Goal: Task Accomplishment & Management: Use online tool/utility

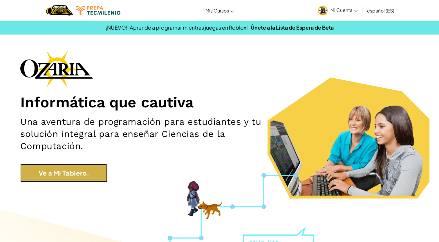
click at [73, 174] on link "Ve a Mi Tablero." at bounding box center [63, 173] width 87 height 18
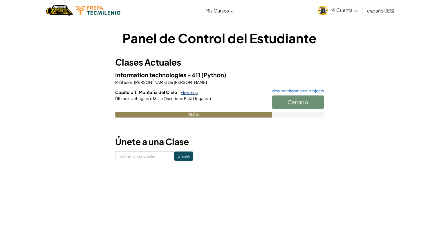
click at [193, 94] on link "view map" at bounding box center [188, 92] width 20 height 5
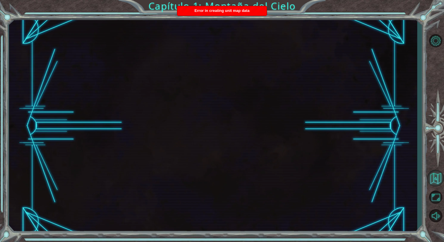
click at [435, 178] on button "Volver al Mapa" at bounding box center [435, 178] width 17 height 17
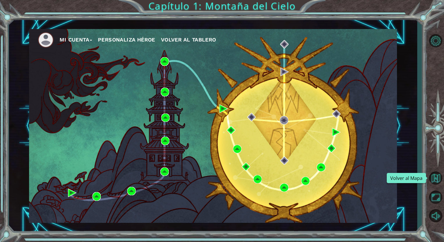
click at [254, 153] on div "Mi Cuenta Personaliza Héroe Volver al Tablero" at bounding box center [213, 126] width 368 height 194
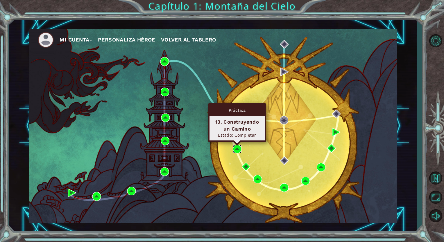
click at [236, 147] on img at bounding box center [237, 149] width 8 height 8
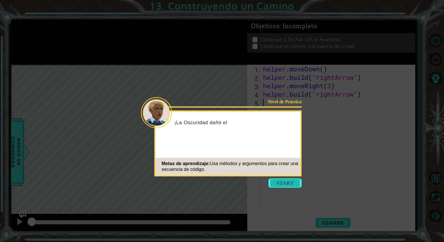
click at [293, 185] on button "Start" at bounding box center [284, 183] width 33 height 9
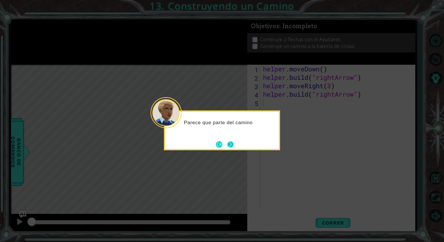
click at [233, 142] on button "Next" at bounding box center [230, 144] width 6 height 6
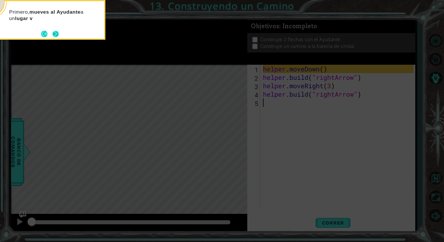
click at [51, 34] on footer at bounding box center [50, 34] width 18 height 9
click at [53, 33] on button "Next" at bounding box center [55, 34] width 6 height 6
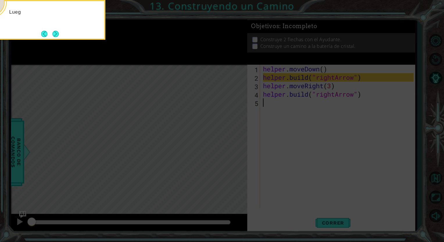
click at [53, 33] on button "Next" at bounding box center [55, 34] width 6 height 6
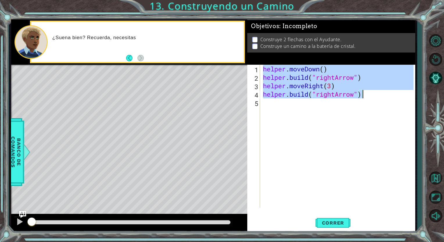
click at [370, 95] on div "helper . moveDown ( ) helper . build ( "rightArrow" ) helper . moveRight ( 3 ) …" at bounding box center [339, 145] width 155 height 160
type textarea "helper.moveRight(3) helper.build("rightArrow")"
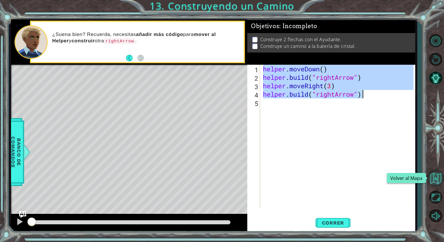
click at [436, 183] on button "Volver al Mapa" at bounding box center [435, 178] width 17 height 17
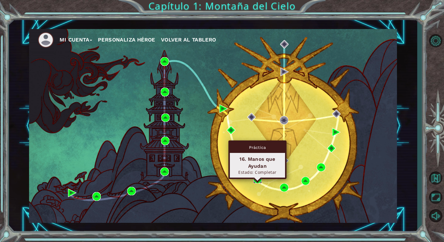
click at [260, 179] on img at bounding box center [257, 179] width 8 height 8
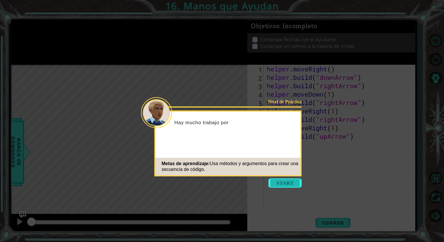
click at [286, 178] on icon at bounding box center [222, 121] width 444 height 242
click at [287, 181] on button "Start" at bounding box center [284, 183] width 33 height 9
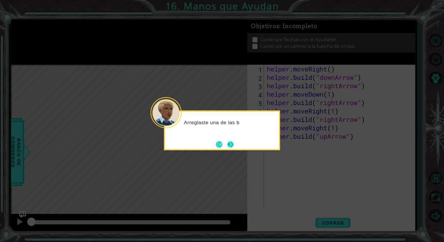
click at [231, 147] on button "Next" at bounding box center [230, 144] width 6 height 6
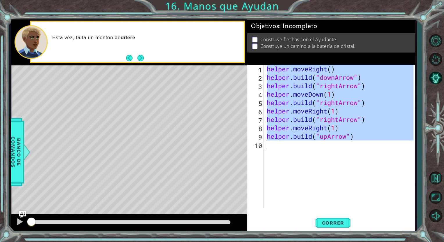
drag, startPoint x: 267, startPoint y: 69, endPoint x: 373, endPoint y: 155, distance: 136.3
click at [373, 155] on div "helper . moveRight ( ) helper . build ( "downArrow" ) helper . build ( "rightAr…" at bounding box center [340, 145] width 151 height 160
type textarea "helper.build("upArrow")"
click at [211, 222] on div at bounding box center [131, 222] width 200 height 4
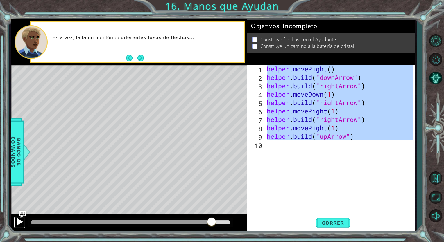
click at [19, 224] on div at bounding box center [20, 222] width 8 height 8
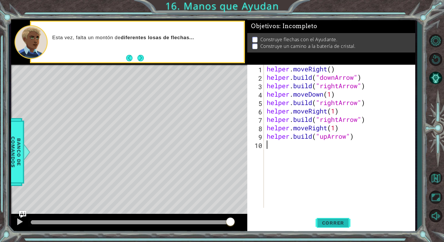
click at [326, 224] on span "Correr" at bounding box center [333, 223] width 34 height 6
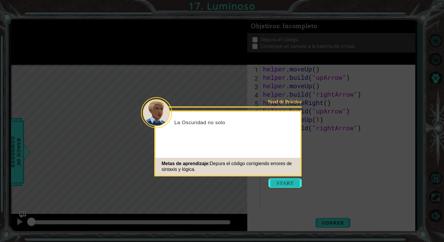
click at [293, 181] on button "Start" at bounding box center [284, 183] width 33 height 9
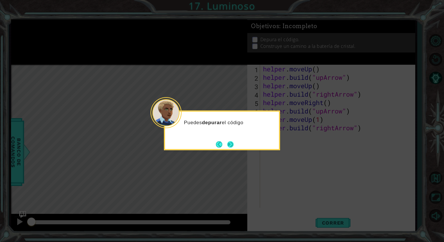
click at [233, 141] on button "Next" at bounding box center [230, 144] width 6 height 6
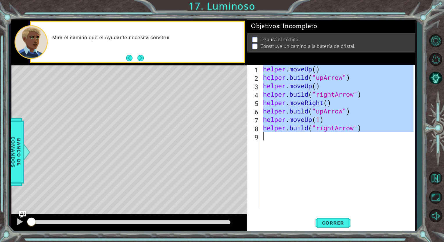
drag, startPoint x: 263, startPoint y: 68, endPoint x: 396, endPoint y: 135, distance: 149.4
click at [396, 135] on div "helper . moveUp ( ) helper . build ( "upArrow" ) helper . moveUp ( ) helper . b…" at bounding box center [339, 145] width 155 height 160
type textarea "helper.build("rightArrow")"
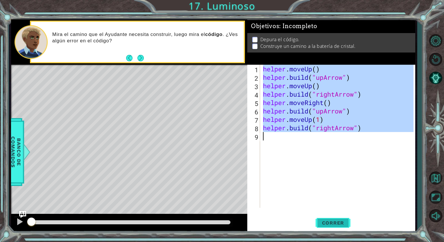
click at [340, 223] on span "Correr" at bounding box center [333, 223] width 34 height 6
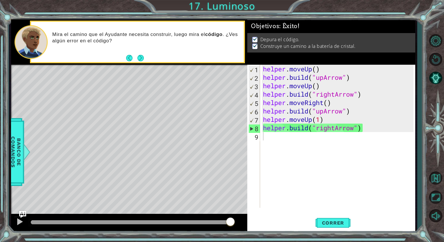
drag, startPoint x: 219, startPoint y: 223, endPoint x: 249, endPoint y: 223, distance: 29.3
click at [248, 223] on div "1 ההההההההההההההההההההההההההההההההההההההההההההההההההההההההההההההההההההההההההההה…" at bounding box center [213, 125] width 404 height 213
